Goal: Navigation & Orientation: Find specific page/section

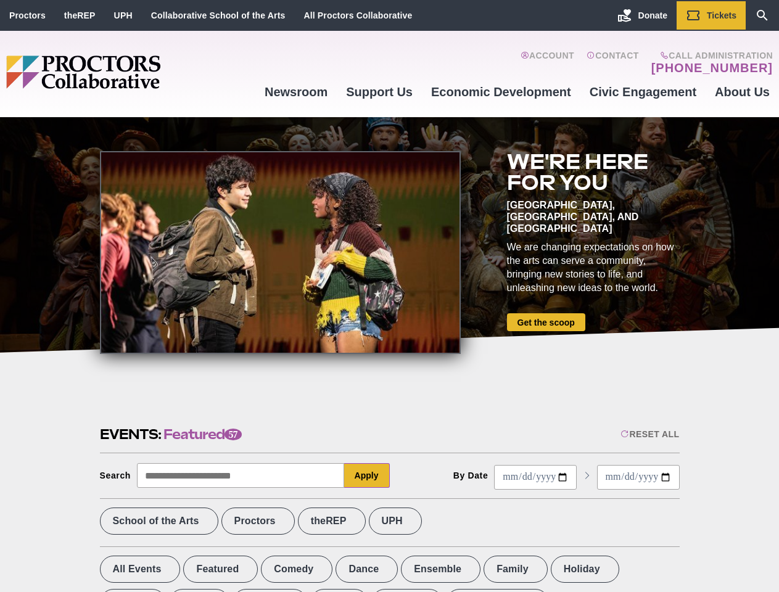
click at [389, 296] on div at bounding box center [280, 252] width 361 height 203
click at [649, 434] on div "Reset All" at bounding box center [649, 434] width 59 height 10
click at [367, 475] on button "Apply" at bounding box center [367, 475] width 46 height 25
